Goal: Information Seeking & Learning: Understand process/instructions

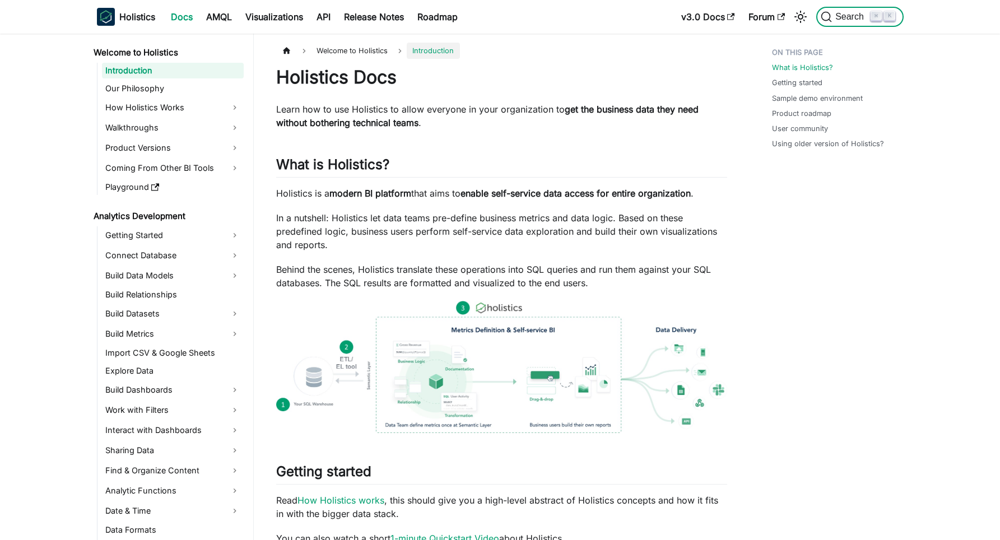
click at [856, 22] on span "Search" at bounding box center [851, 17] width 39 height 10
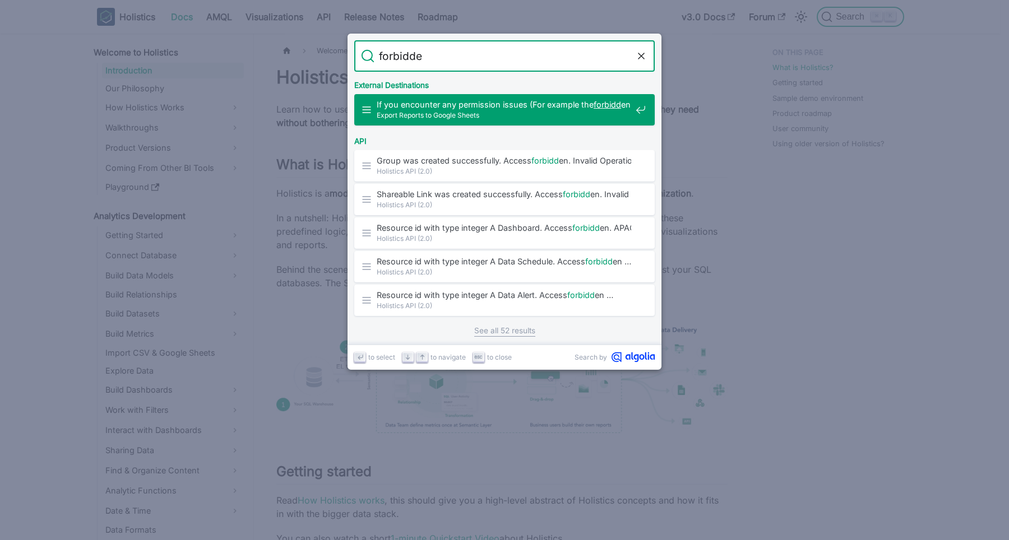
type input "forbidden"
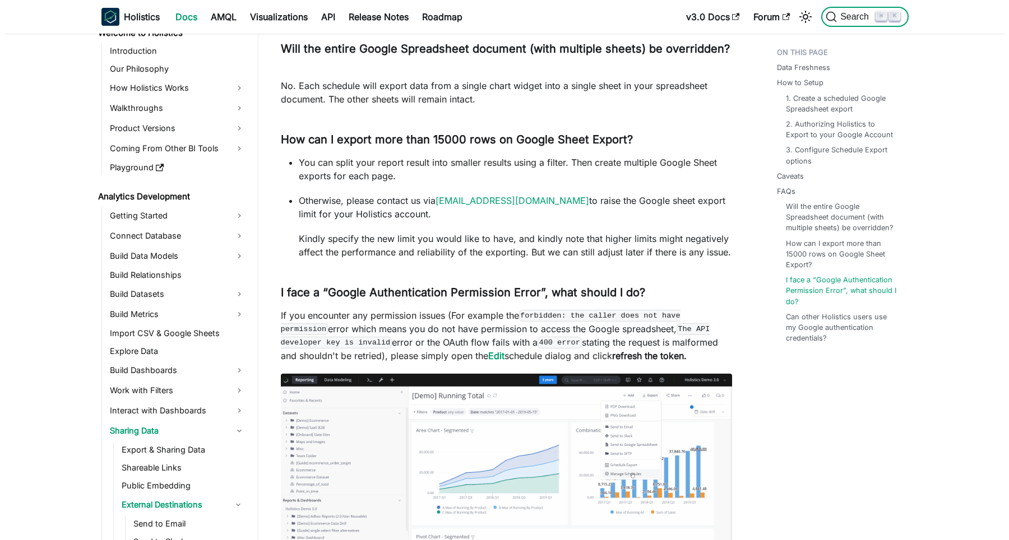
scroll to position [21, 0]
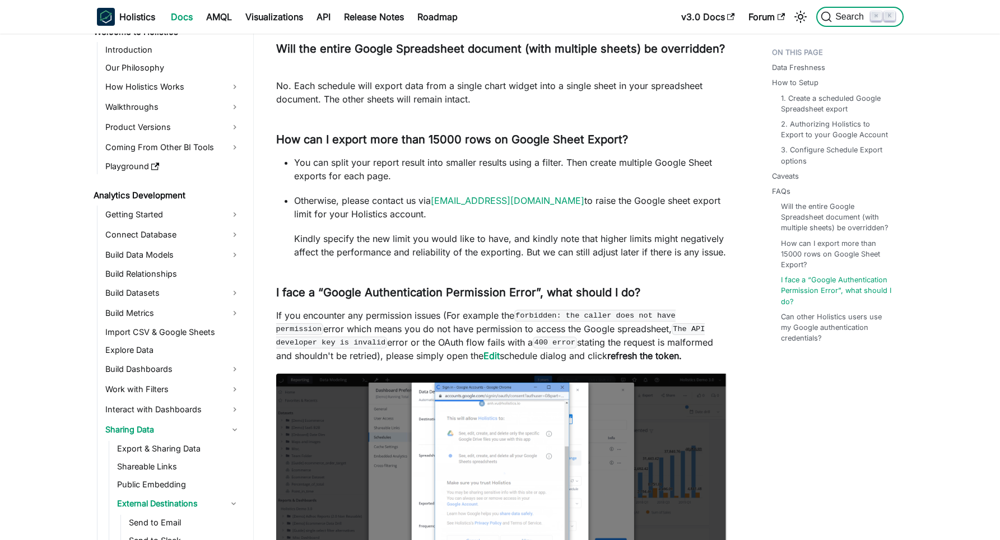
click at [856, 25] on button "Search ⌘ K" at bounding box center [860, 17] width 87 height 20
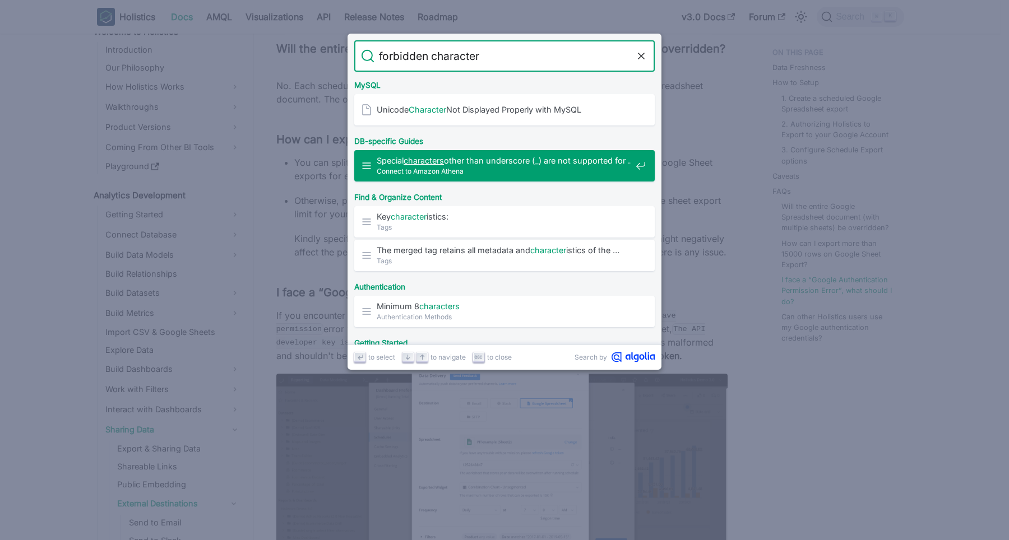
click at [517, 169] on span "Connect to Amazon Athena" at bounding box center [504, 171] width 254 height 11
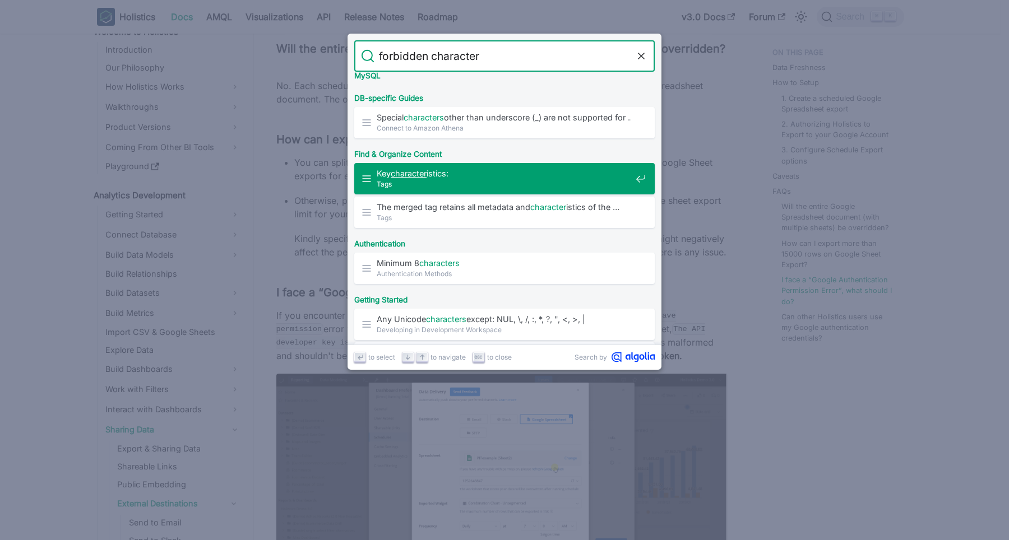
scroll to position [58, 0]
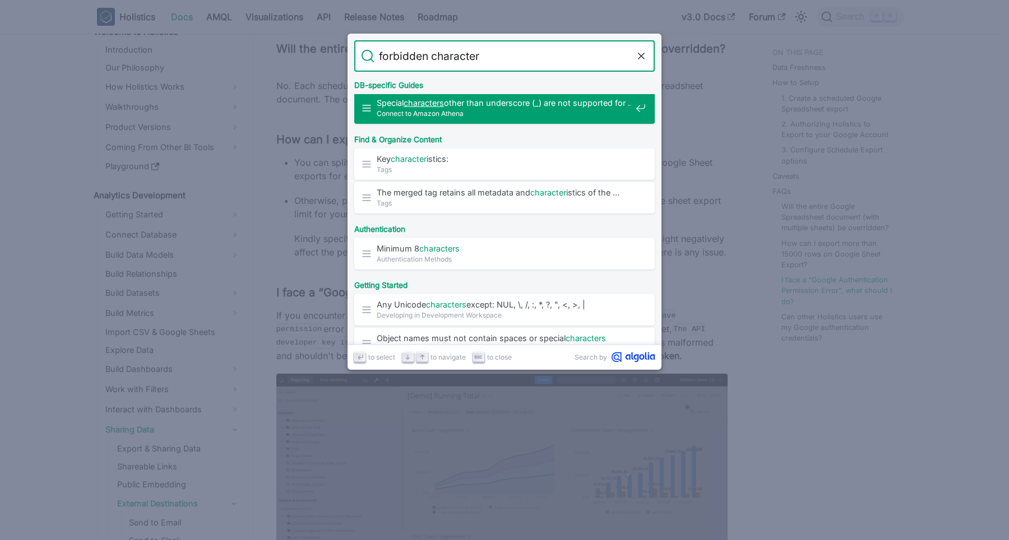
type input "forbidden character"
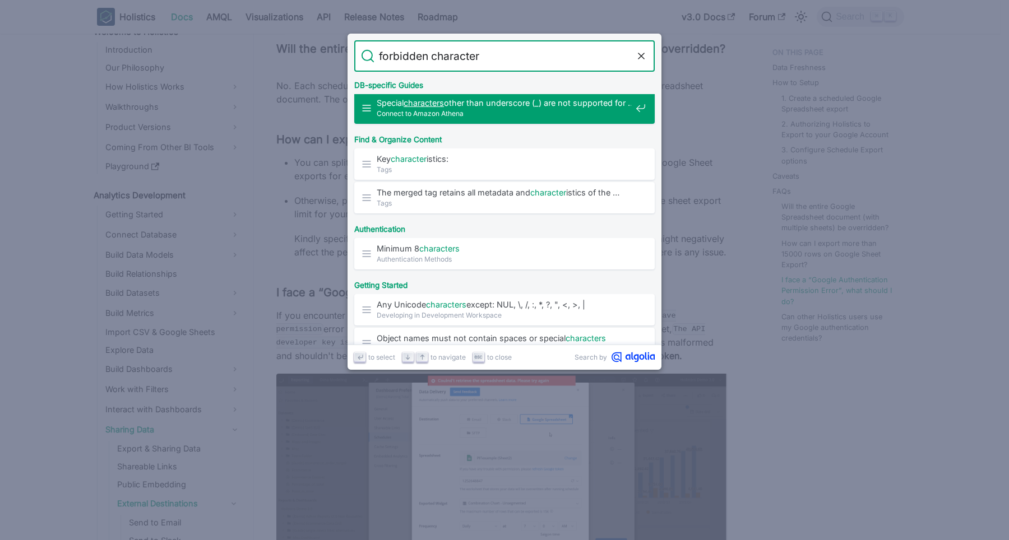
scroll to position [481, 0]
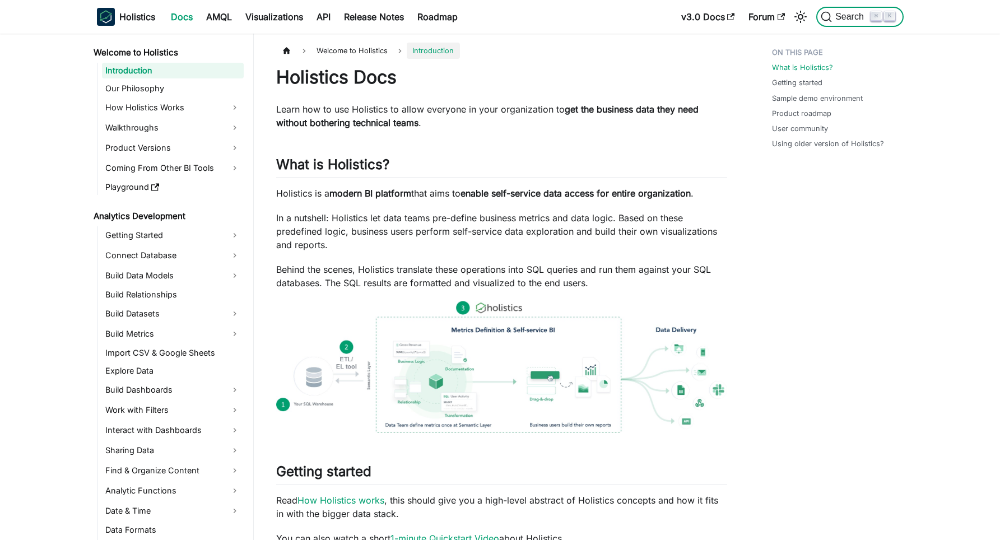
click at [835, 16] on span "Search" at bounding box center [851, 17] width 39 height 10
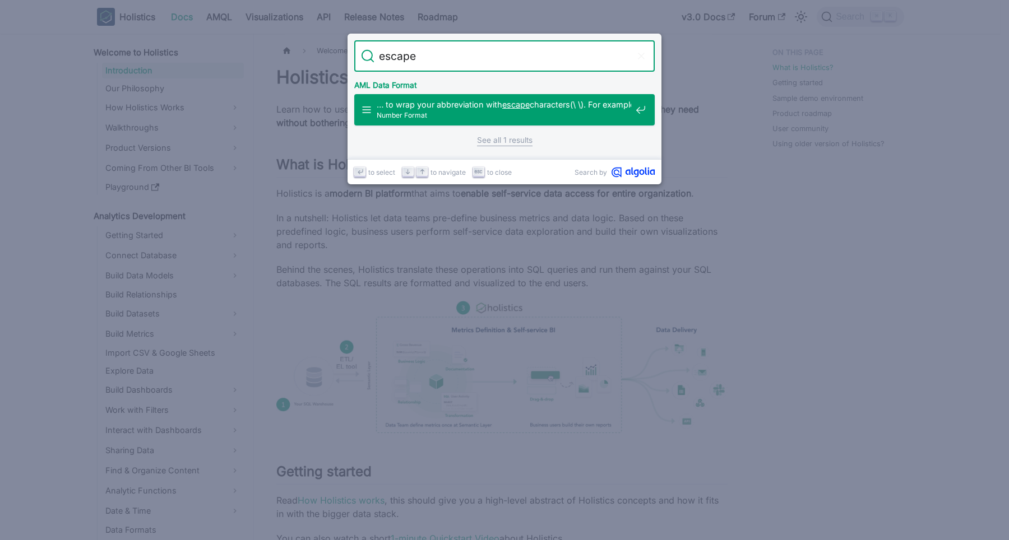
type input "escape"
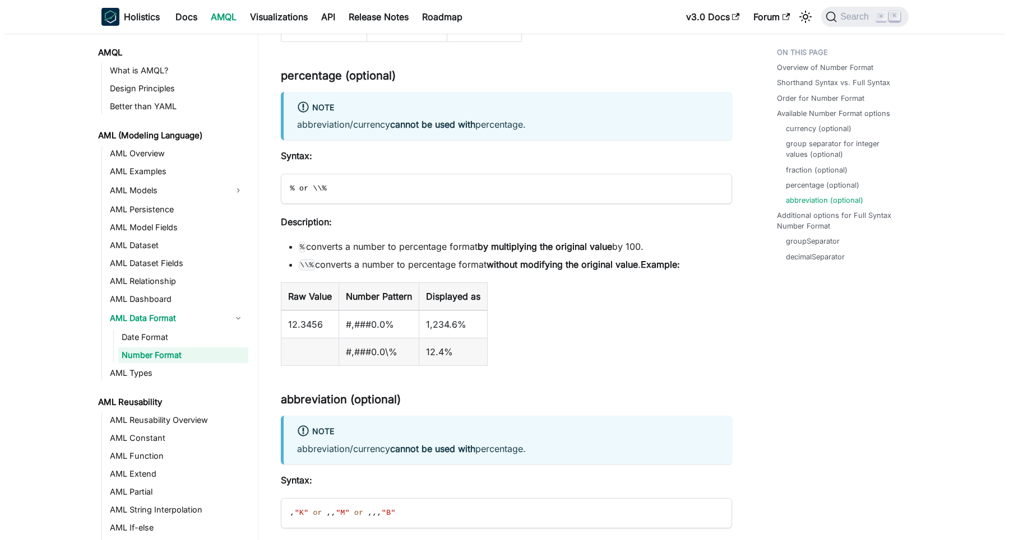
scroll to position [2613, 0]
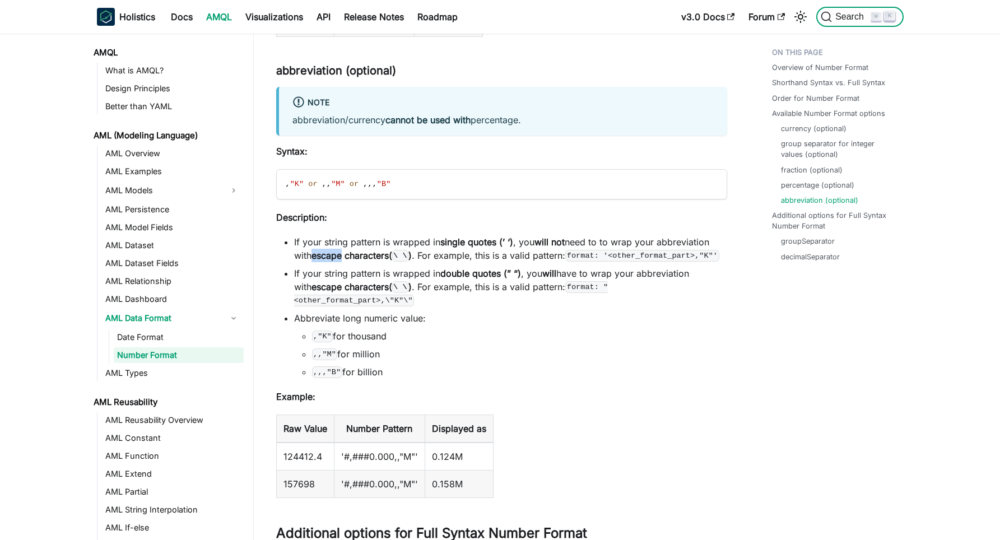
click at [860, 16] on span "Search" at bounding box center [851, 17] width 39 height 10
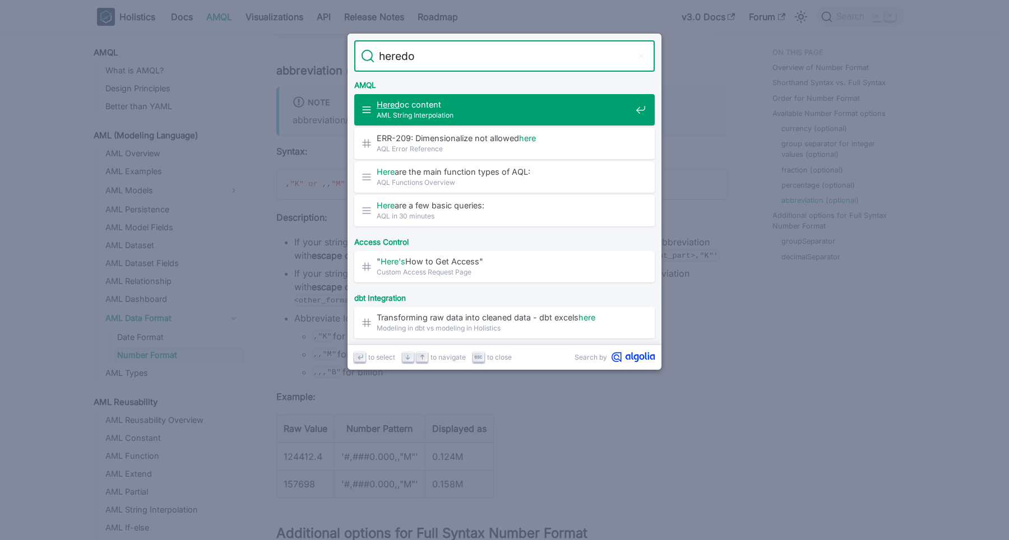
type input "heredoc"
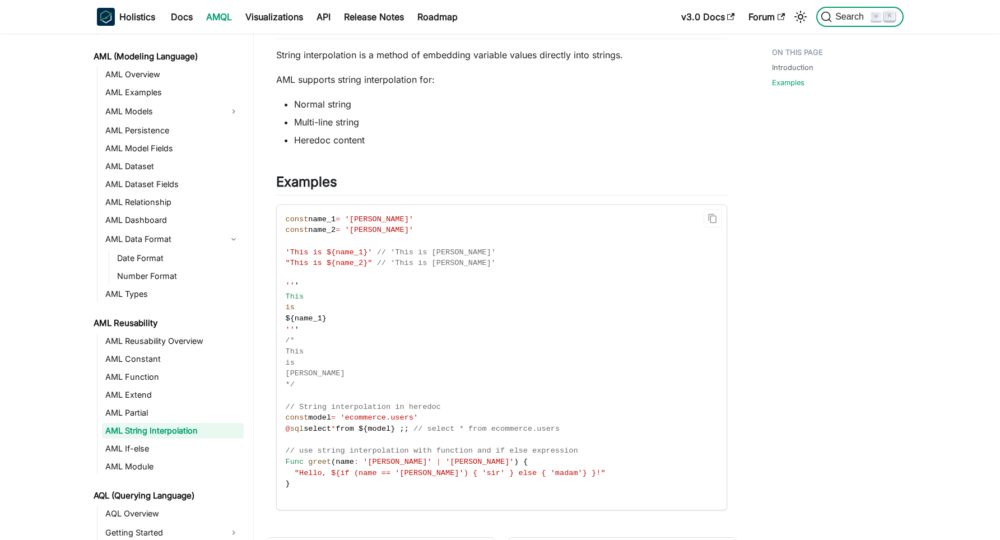
scroll to position [105, 0]
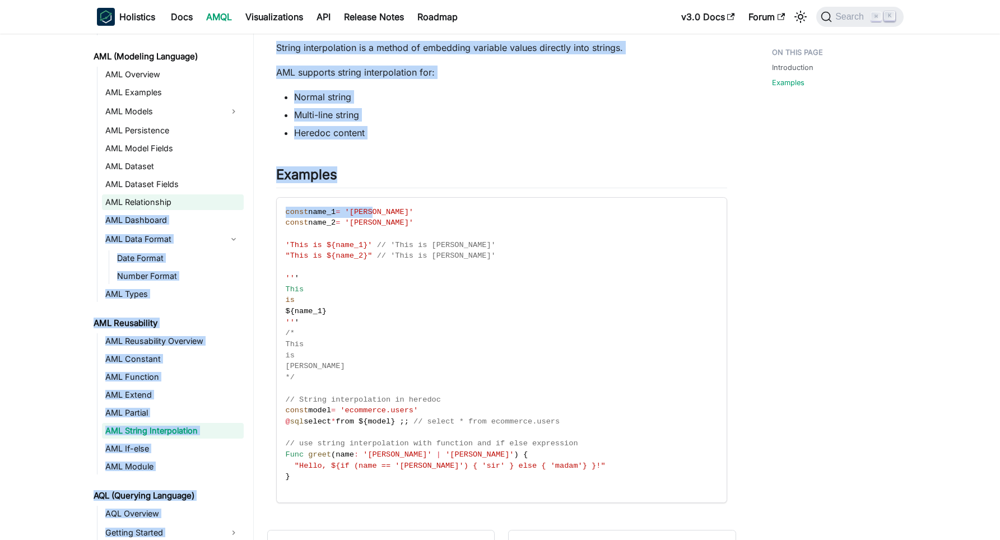
drag, startPoint x: 402, startPoint y: 217, endPoint x: 230, endPoint y: 205, distance: 172.5
click at [230, 205] on div "AMQL What is AMQL? Design Principles Better than YAML AML (Modeling Language) A…" at bounding box center [500, 275] width 1000 height 693
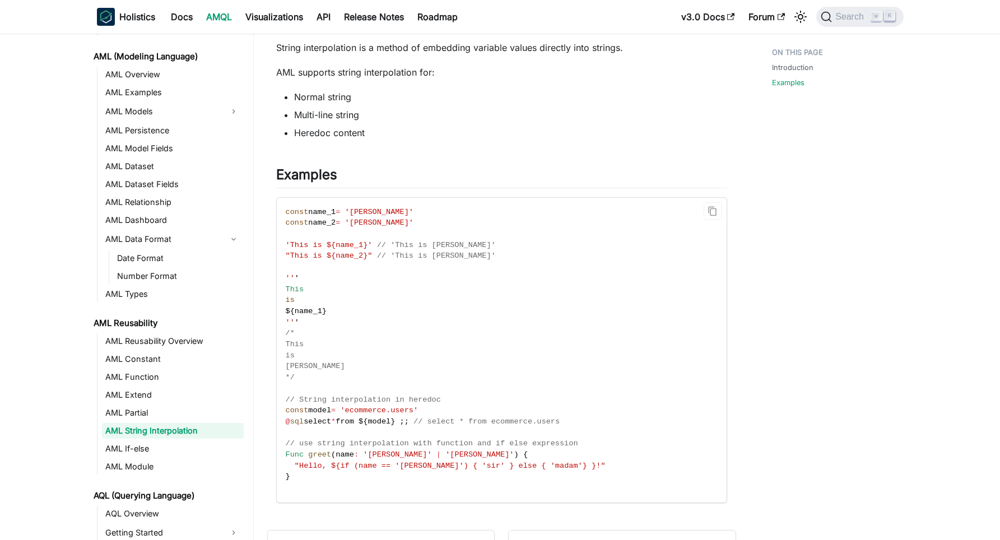
click at [388, 220] on code "const name_1 = 'John' const name_2 = 'Alice' 'This is ${name_1}' // 'This is Jo…" at bounding box center [501, 350] width 448 height 305
drag, startPoint x: 296, startPoint y: 210, endPoint x: 279, endPoint y: 211, distance: 17.4
click at [279, 211] on code "const name_1 = 'John' const name_2 = 'Alice' 'This is ${name_1}' // 'This is Jo…" at bounding box center [501, 350] width 448 height 305
copy code "const name_1 = 'John' const name_2 = 'Alice'"
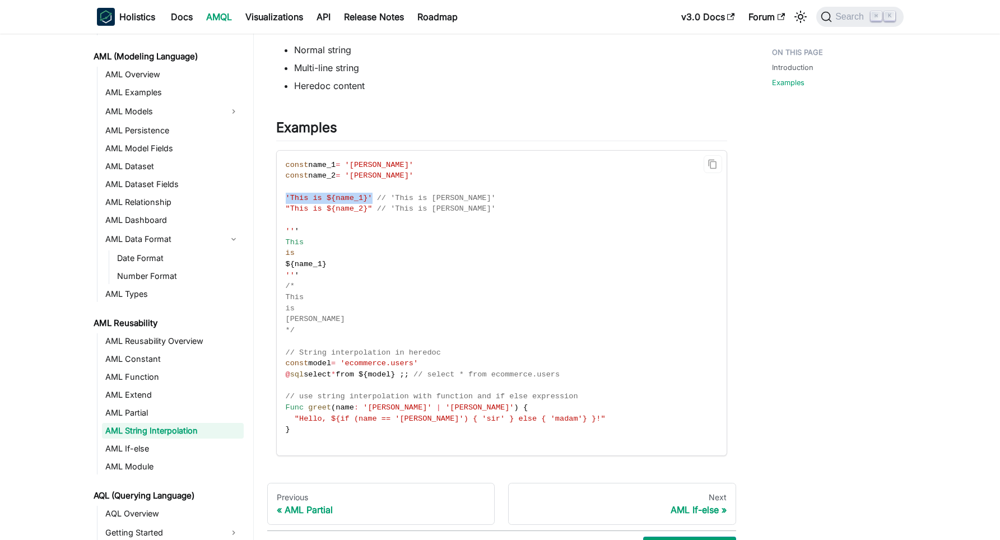
drag, startPoint x: 370, startPoint y: 196, endPoint x: 287, endPoint y: 196, distance: 83.5
click at [287, 196] on span "'This is ${name_1}'" at bounding box center [329, 198] width 87 height 8
copy span "'This is ${name_1}'"
click at [367, 223] on code "const name_1 = 'John' const name_2 = 'Alice' 'This is ${name_1}' // 'This is Jo…" at bounding box center [501, 303] width 448 height 305
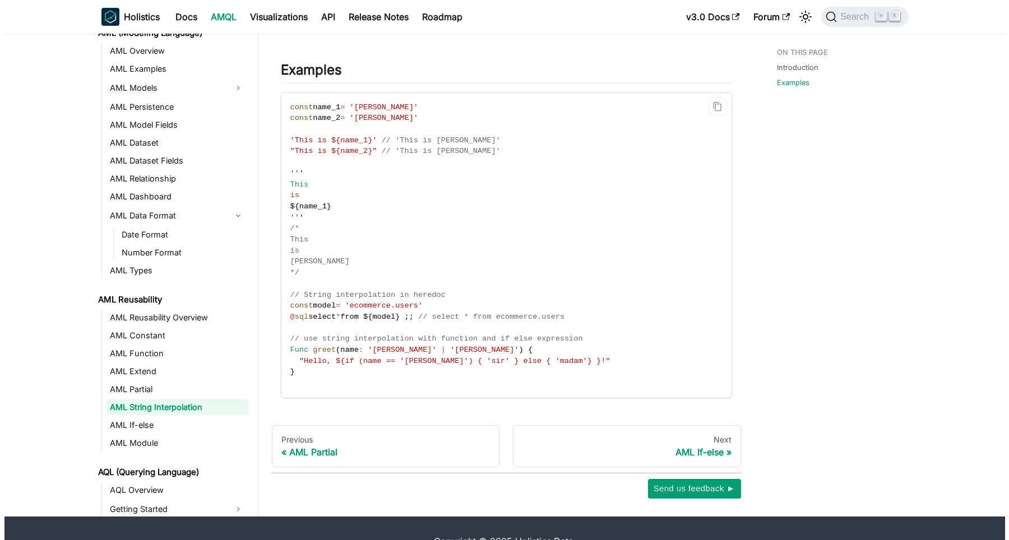
scroll to position [217, 0]
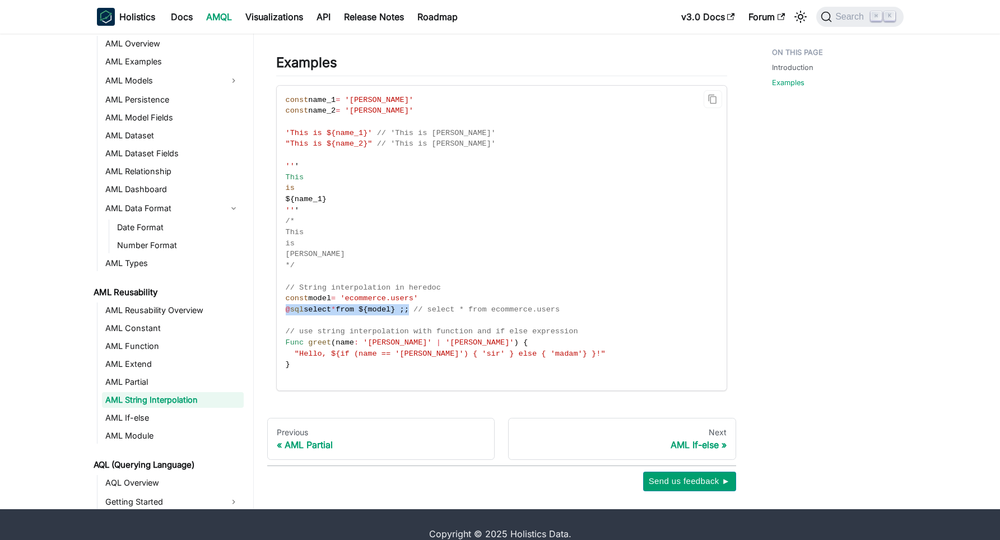
drag, startPoint x: 286, startPoint y: 312, endPoint x: 422, endPoint y: 310, distance: 135.6
click at [422, 310] on span "@ sql select * from $ { model } ; ; // select * from ecommerce.users" at bounding box center [423, 309] width 275 height 8
copy span "@ sql select * from $ { model } ; ;"
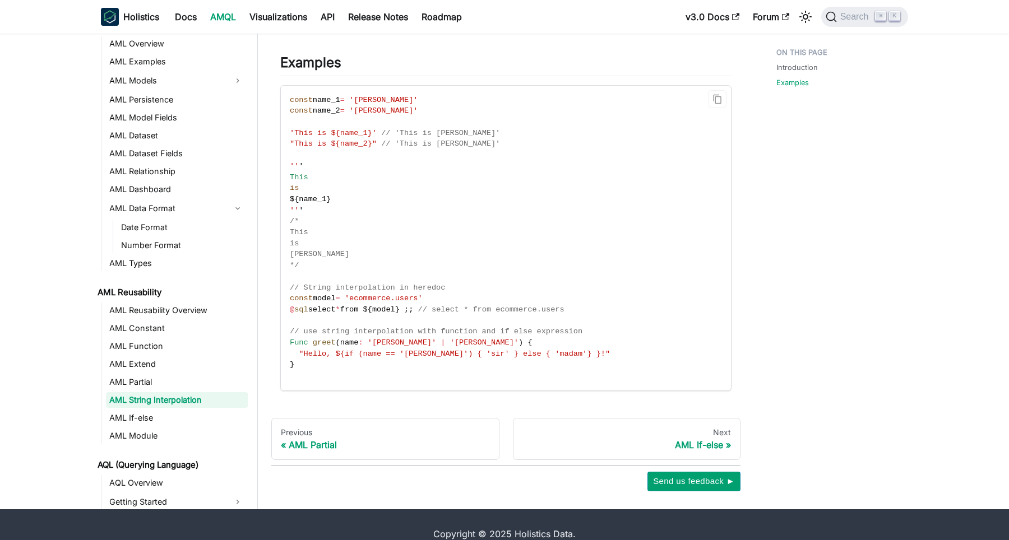
click at [535, 246] on code "const name_1 = 'John' const name_2 = 'Alice' 'This is ${name_1}' // 'This is Jo…" at bounding box center [505, 238] width 448 height 305
